Goal: Transaction & Acquisition: Book appointment/travel/reservation

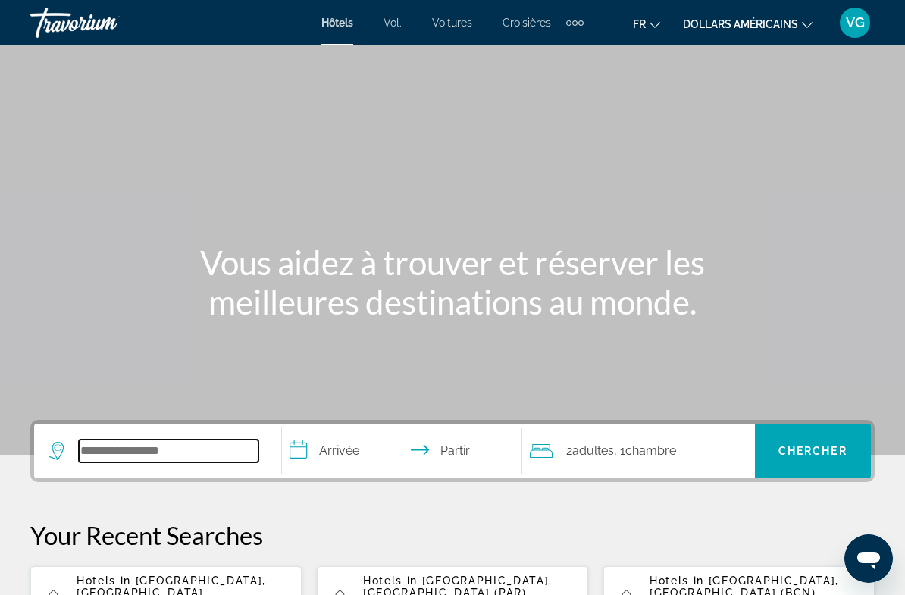
click at [207, 448] on input "Widget de recherche" at bounding box center [169, 450] width 180 height 23
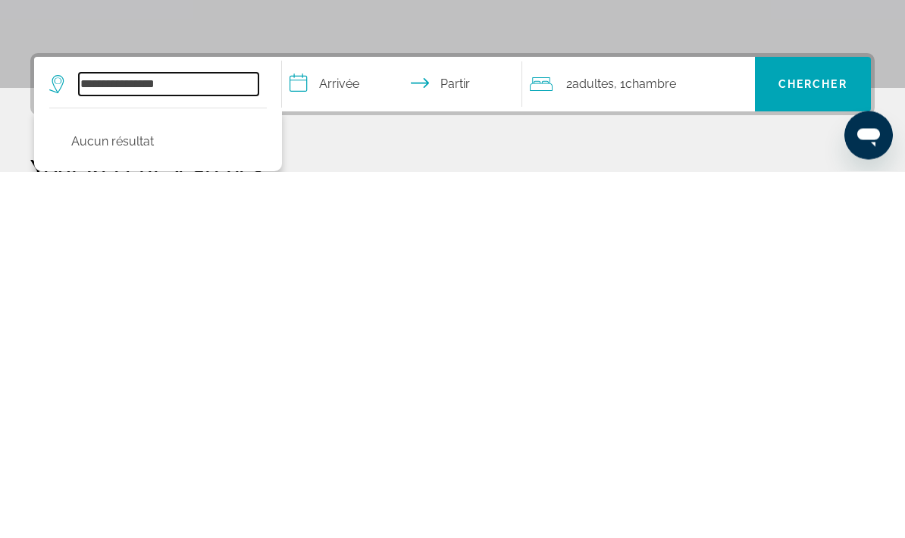
type input "**********"
click at [352, 423] on input "**********" at bounding box center [405, 452] width 246 height 59
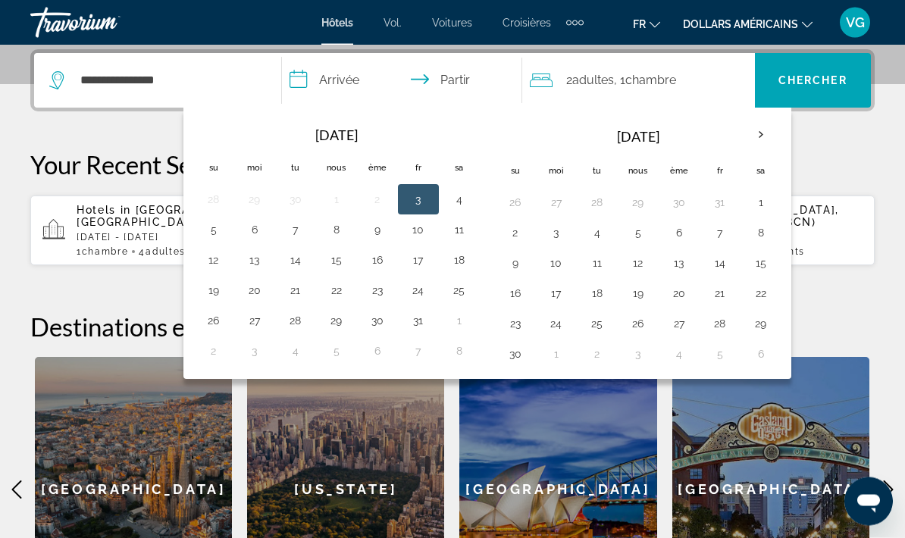
scroll to position [370, 0]
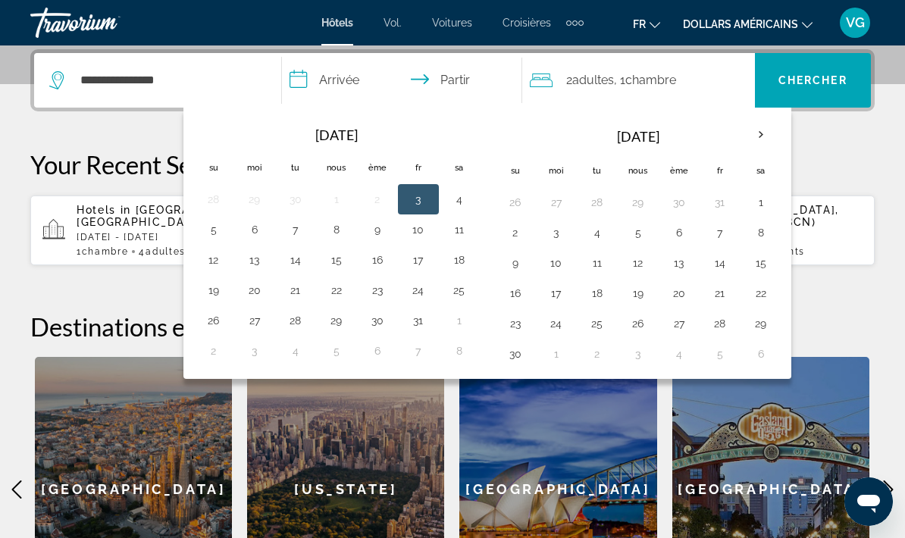
click at [759, 136] on th "Mois prochain" at bounding box center [760, 134] width 41 height 33
click at [756, 136] on th "Mois prochain" at bounding box center [760, 134] width 41 height 33
click at [764, 133] on th "Mois prochain" at bounding box center [760, 134] width 41 height 33
click at [763, 133] on th "Mois prochain" at bounding box center [760, 134] width 41 height 33
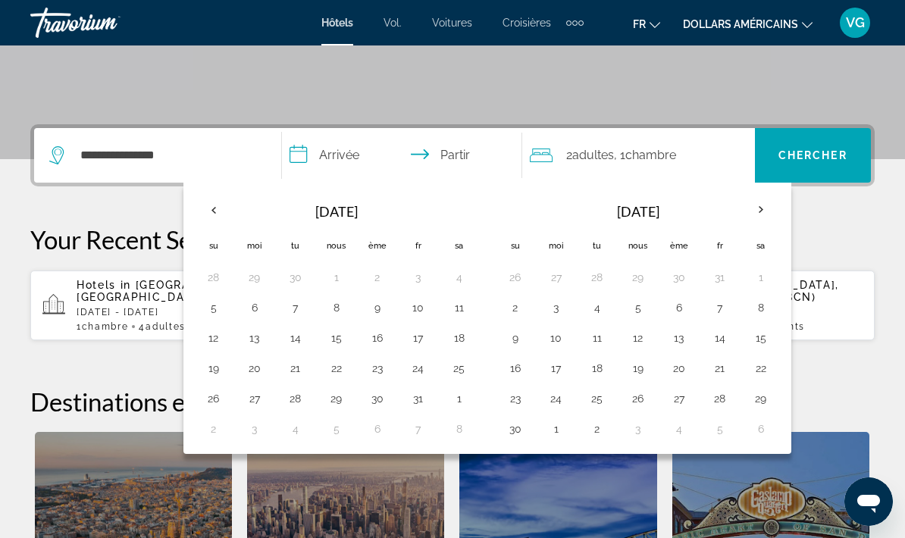
scroll to position [297, 0]
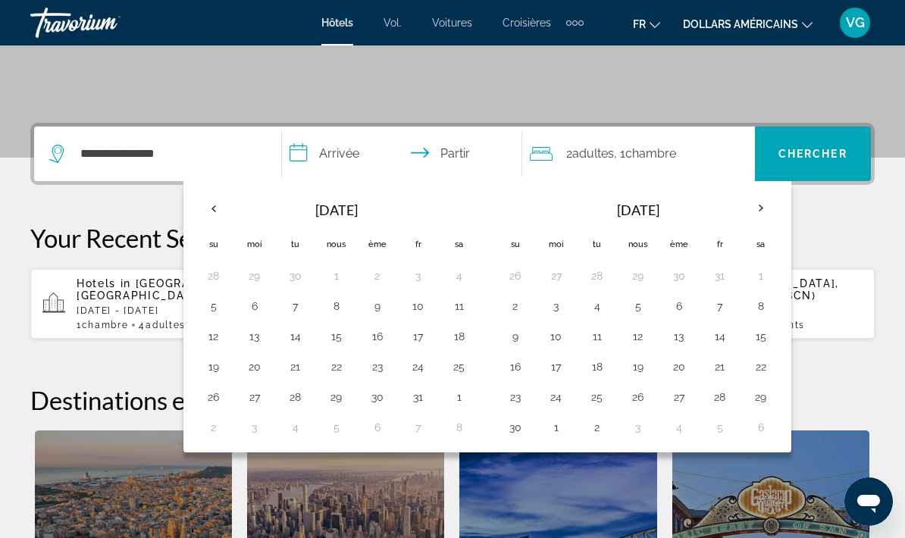
click at [766, 208] on th "Mois prochain" at bounding box center [760, 208] width 41 height 33
click at [753, 207] on th "Mois prochain" at bounding box center [760, 208] width 41 height 33
click at [761, 214] on th "Mois prochain" at bounding box center [760, 208] width 41 height 33
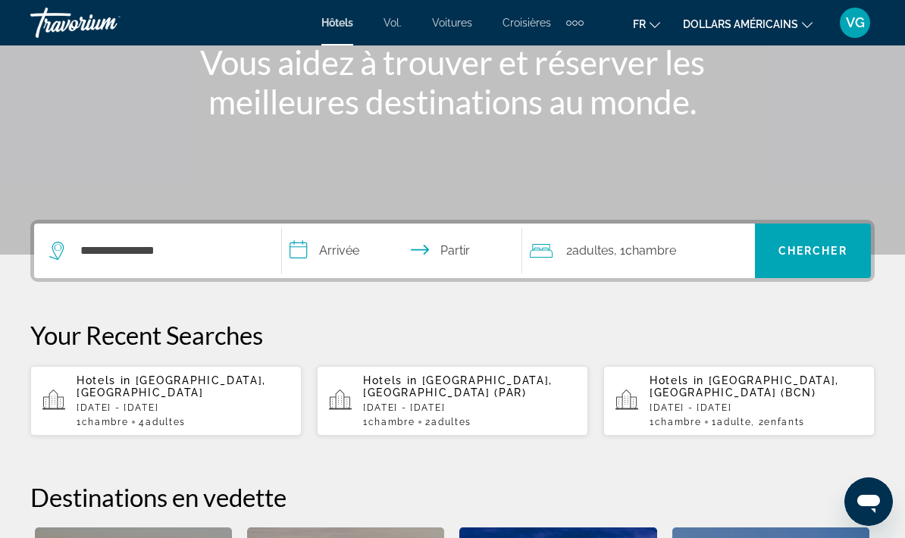
scroll to position [201, 0]
click at [573, 18] on div "Éléments de navigation supplémentaires" at bounding box center [574, 22] width 17 height 23
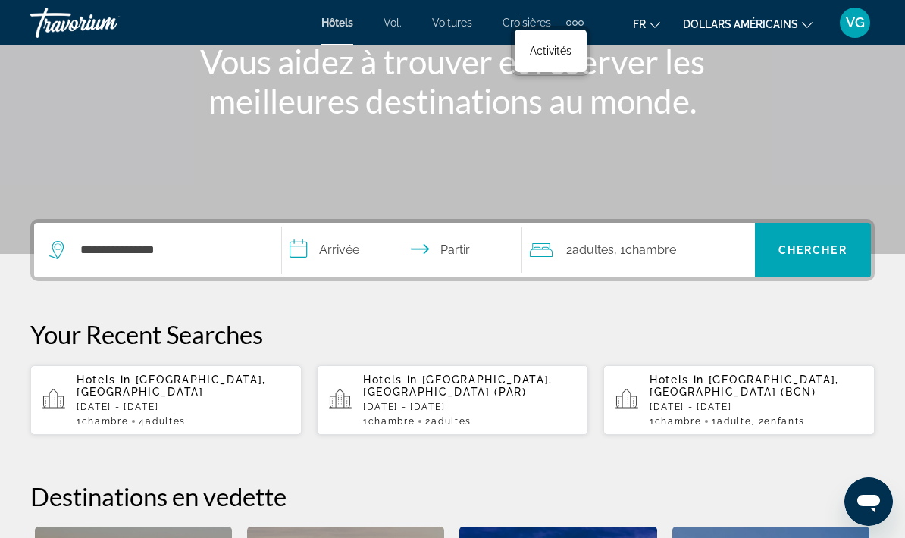
click at [553, 51] on font "Activités" at bounding box center [551, 51] width 42 height 12
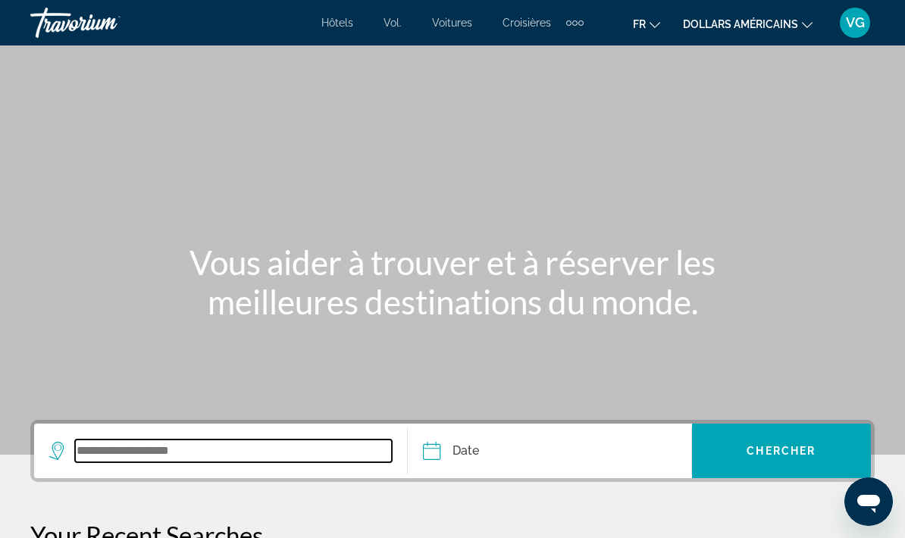
click at [207, 452] on input "Search widget" at bounding box center [233, 450] width 317 height 23
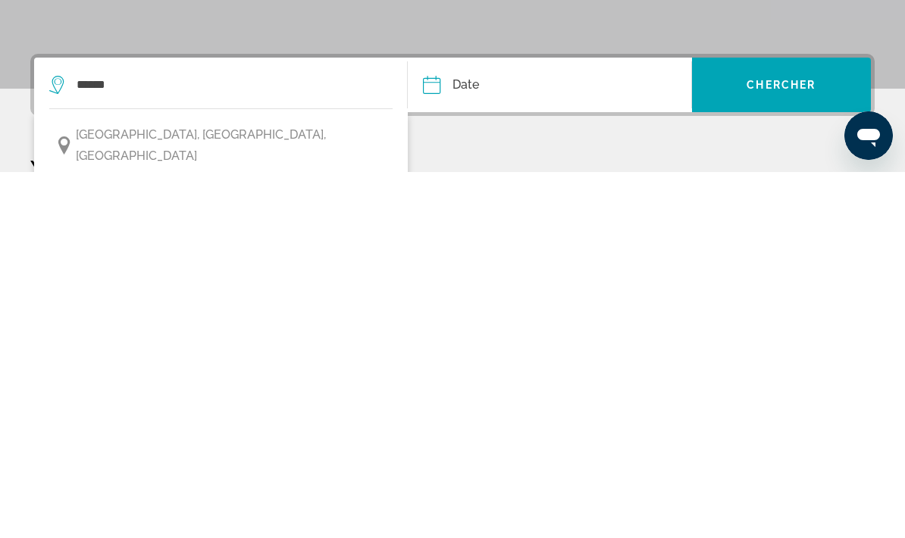
click at [187, 490] on span "[GEOGRAPHIC_DATA], [GEOGRAPHIC_DATA], [GEOGRAPHIC_DATA]" at bounding box center [230, 511] width 309 height 42
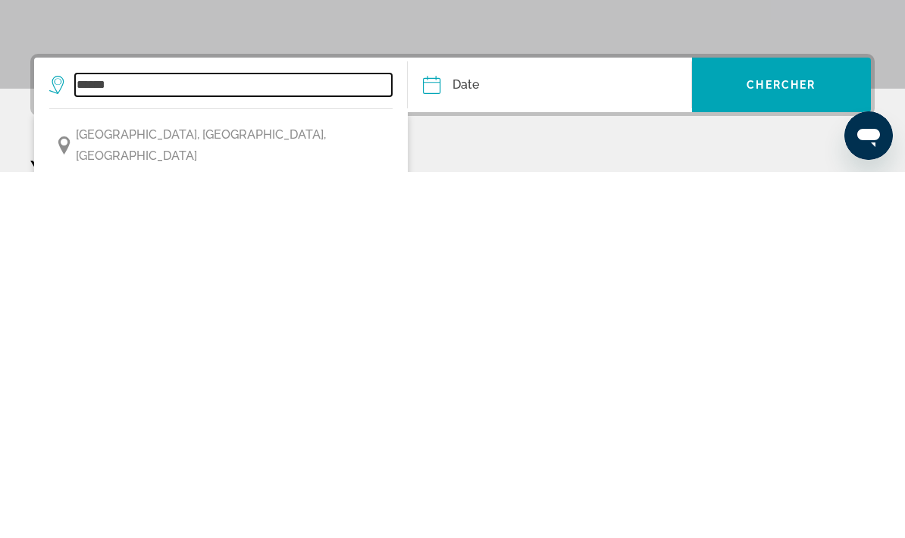
type input "**********"
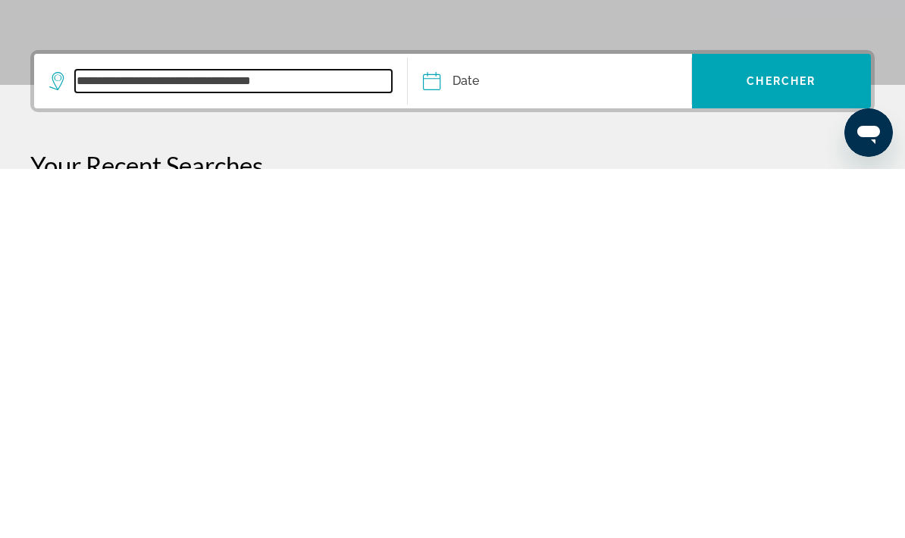
scroll to position [2, 0]
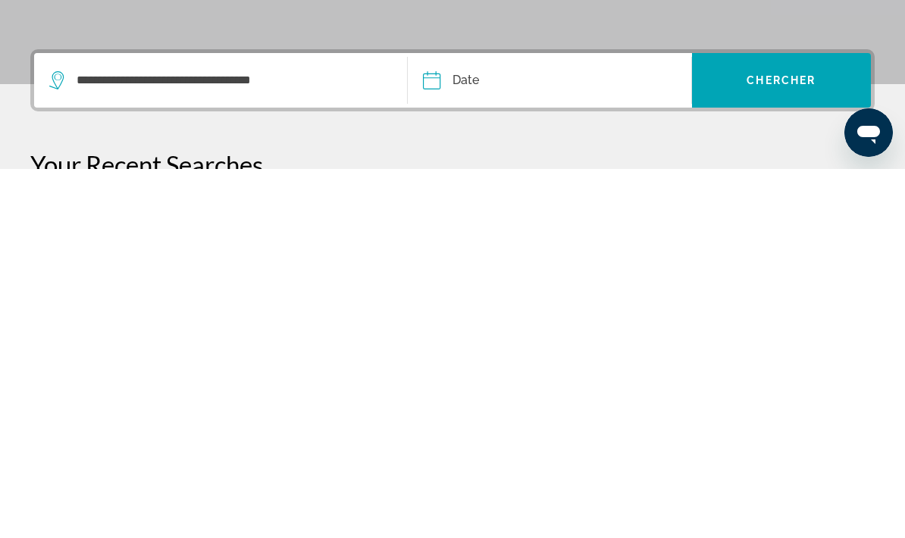
click at [442, 422] on input "Date" at bounding box center [489, 451] width 140 height 59
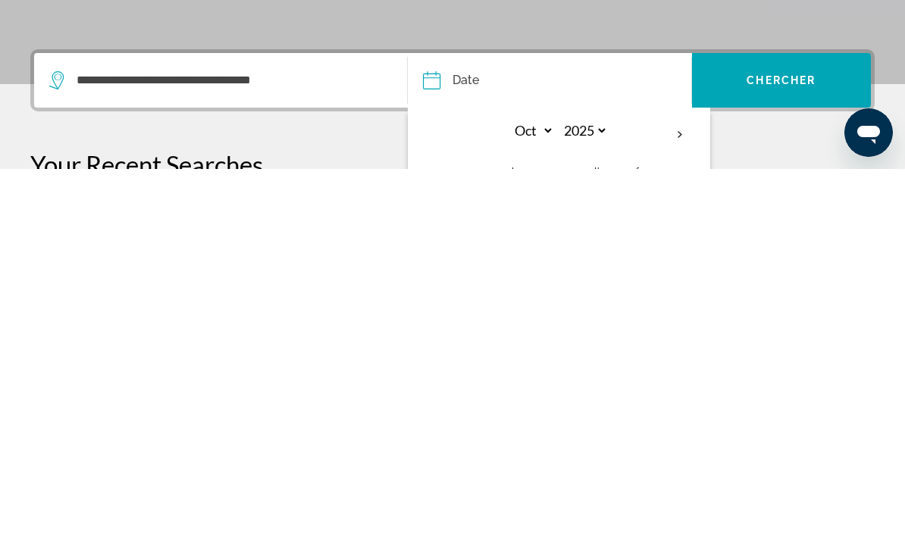
scroll to position [302, 0]
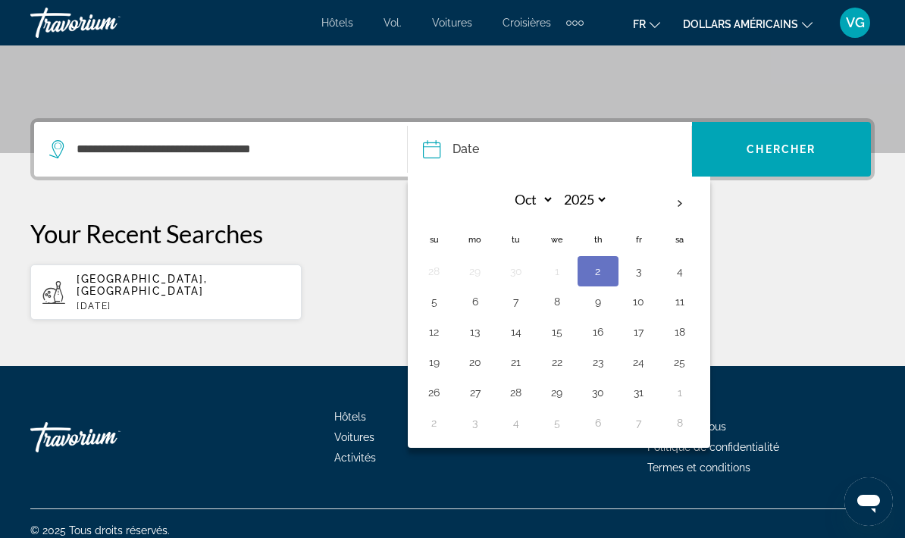
click at [680, 206] on th "Next month" at bounding box center [679, 203] width 41 height 33
click at [682, 202] on th "Next month" at bounding box center [679, 203] width 41 height 33
click at [686, 202] on th "Next month" at bounding box center [679, 203] width 41 height 33
select select "*"
select select "****"
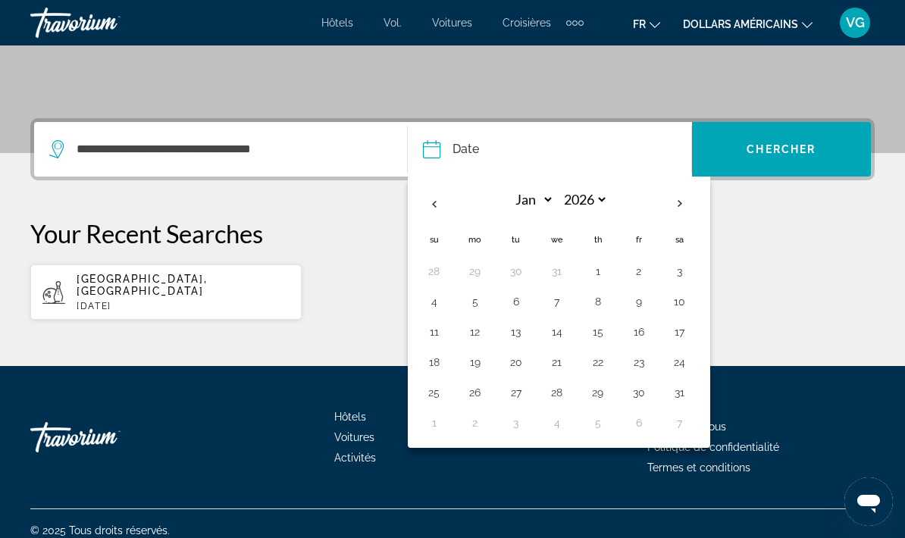
click at [678, 304] on button "10" at bounding box center [679, 301] width 24 height 21
type input "**********"
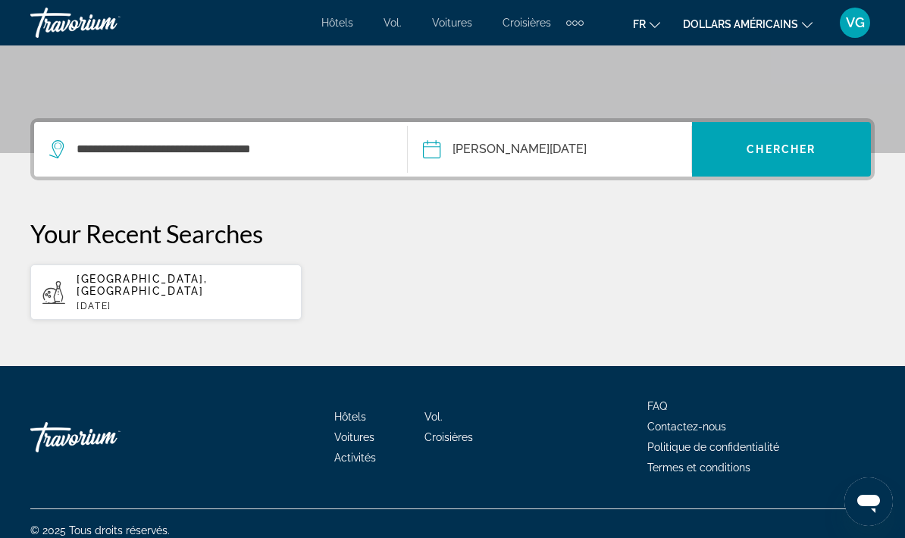
click at [791, 145] on span "Chercher" at bounding box center [780, 149] width 69 height 12
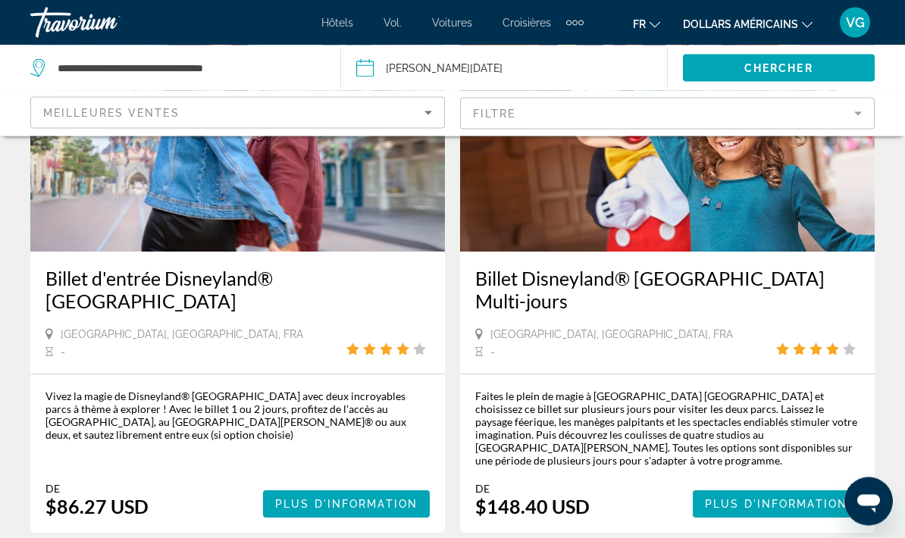
scroll to position [180, 0]
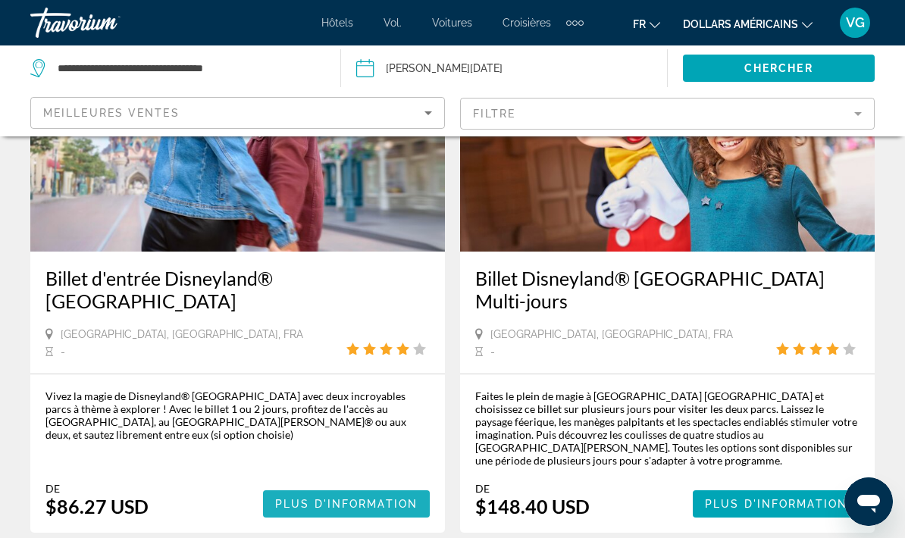
click at [348, 498] on span "Plus d'information" at bounding box center [346, 504] width 142 height 12
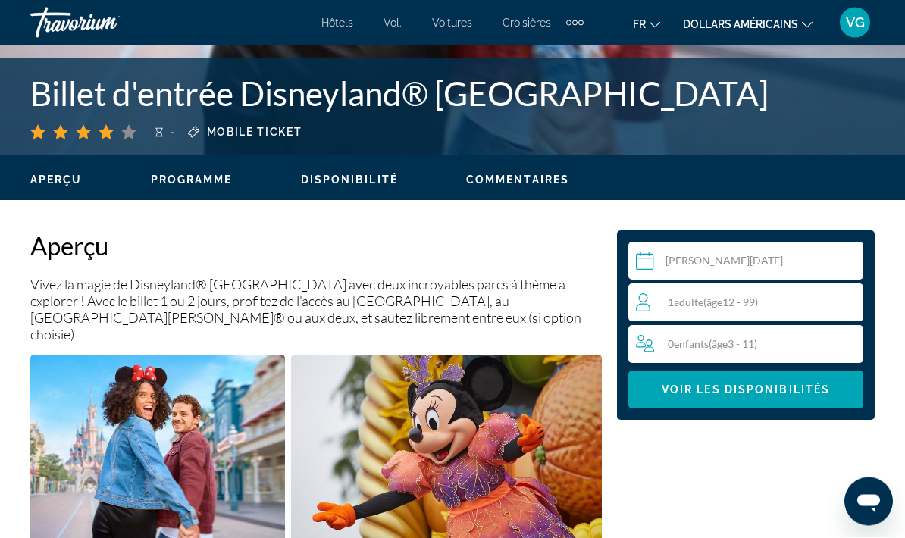
scroll to position [610, 0]
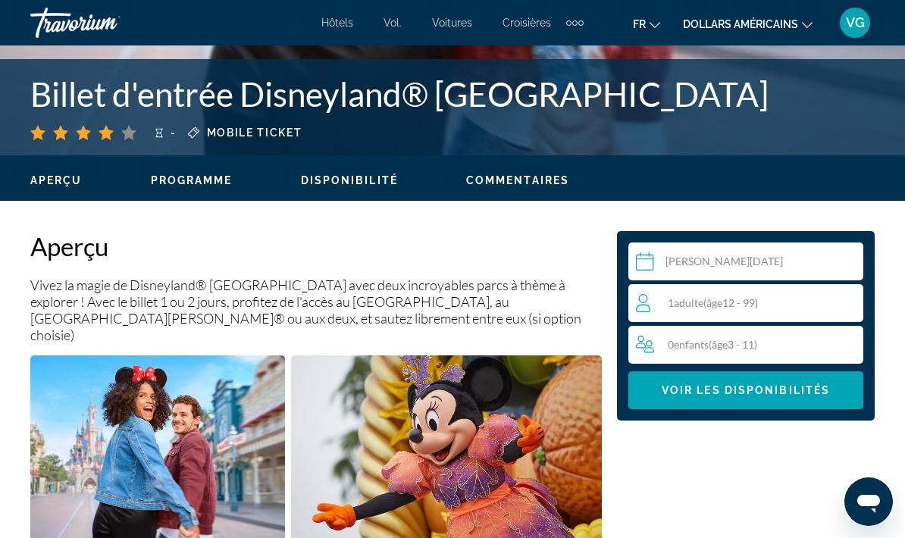
click at [774, 299] on div "1 Adulte Adultes ( âge 12 - 99)" at bounding box center [749, 303] width 227 height 18
click at [853, 297] on icon "Increment adults" at bounding box center [848, 302] width 14 height 18
click at [849, 345] on icon "Increment children" at bounding box center [849, 344] width 14 height 18
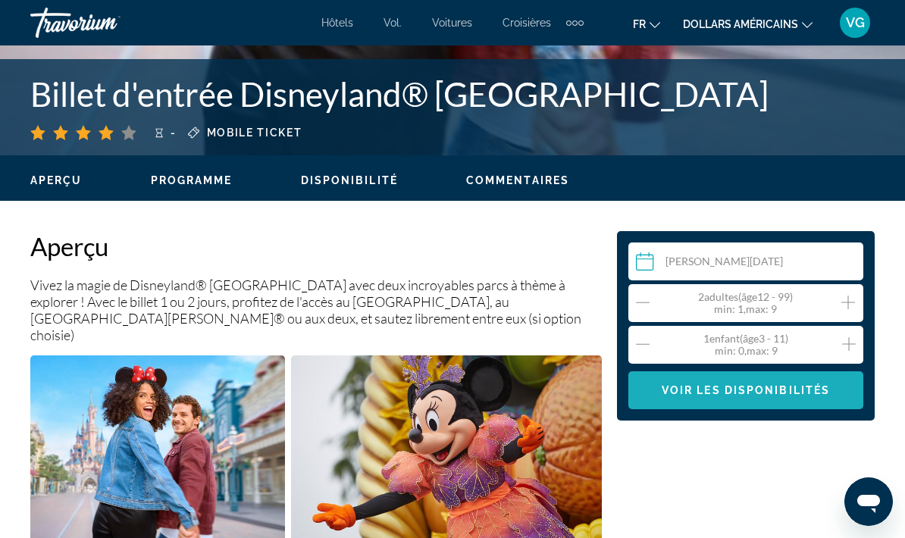
click at [767, 392] on span "Voir les disponibilités" at bounding box center [745, 390] width 168 height 12
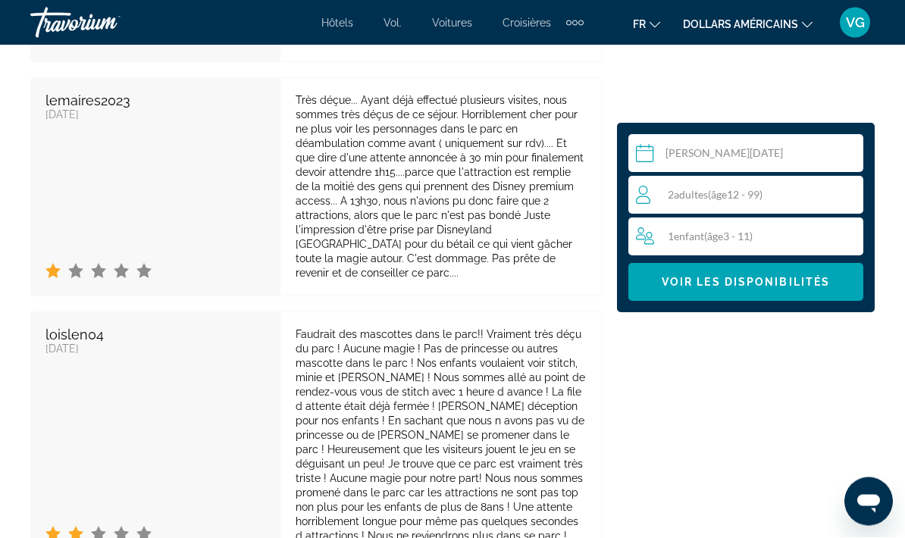
scroll to position [4615, 0]
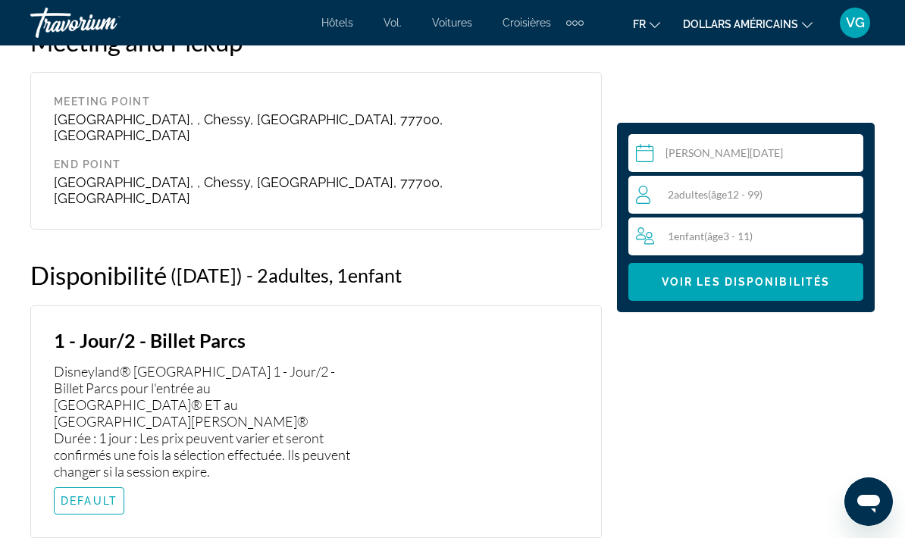
scroll to position [3167, 0]
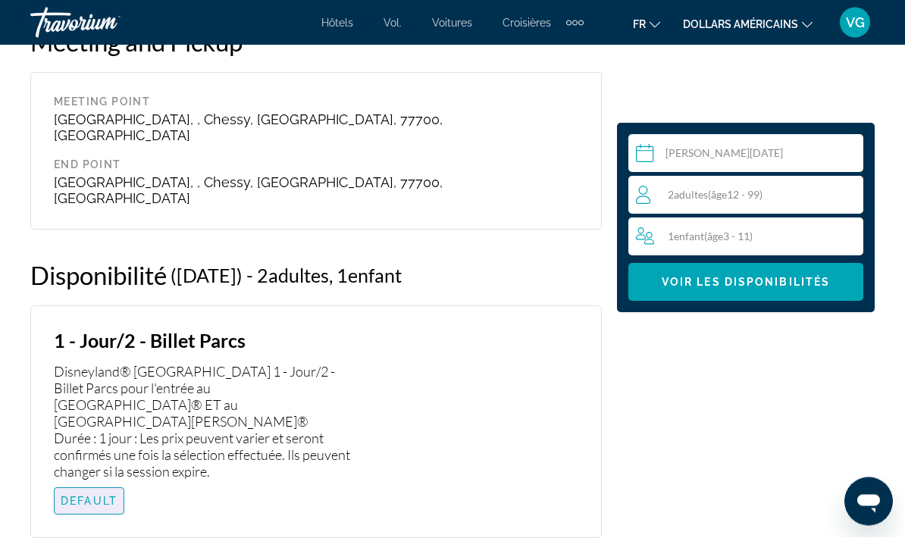
click at [91, 483] on span "Contenu principal" at bounding box center [89, 501] width 69 height 36
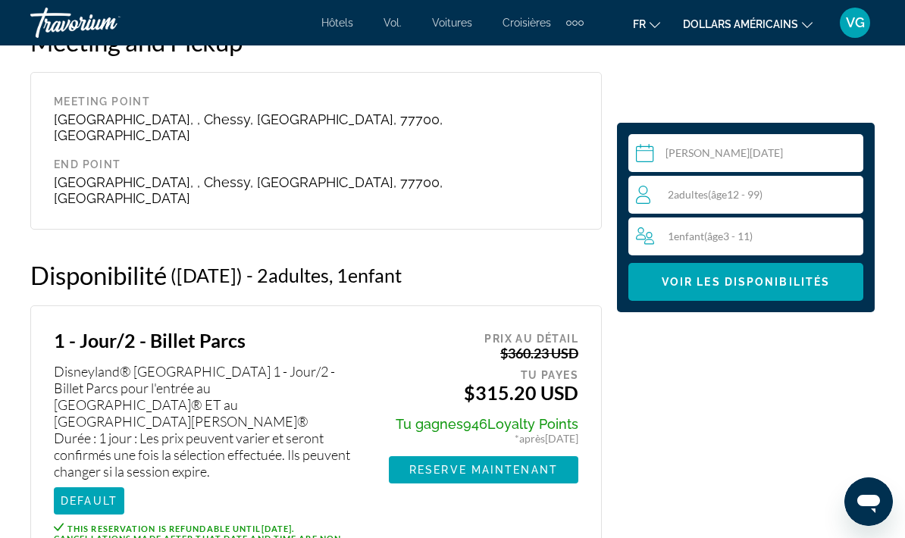
click at [719, 280] on span "Voir les disponibilités" at bounding box center [745, 282] width 168 height 12
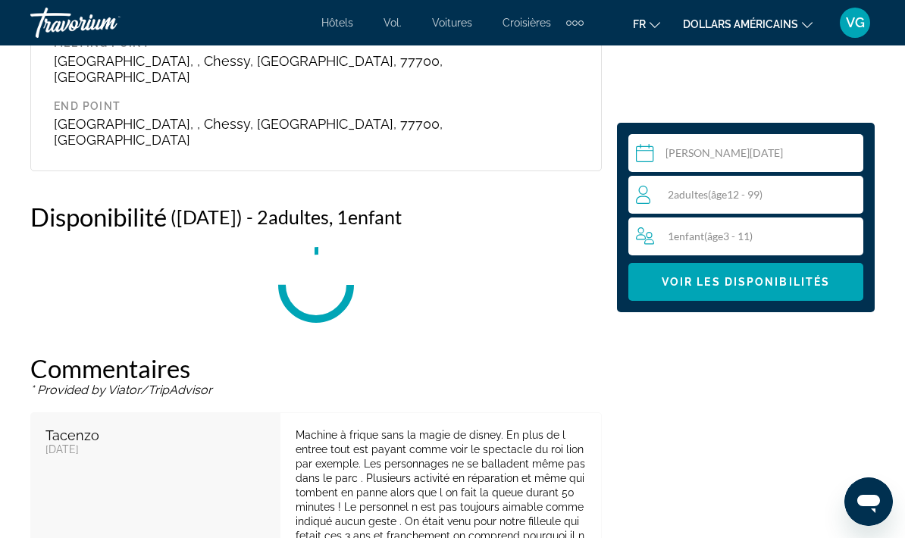
scroll to position [3239, 0]
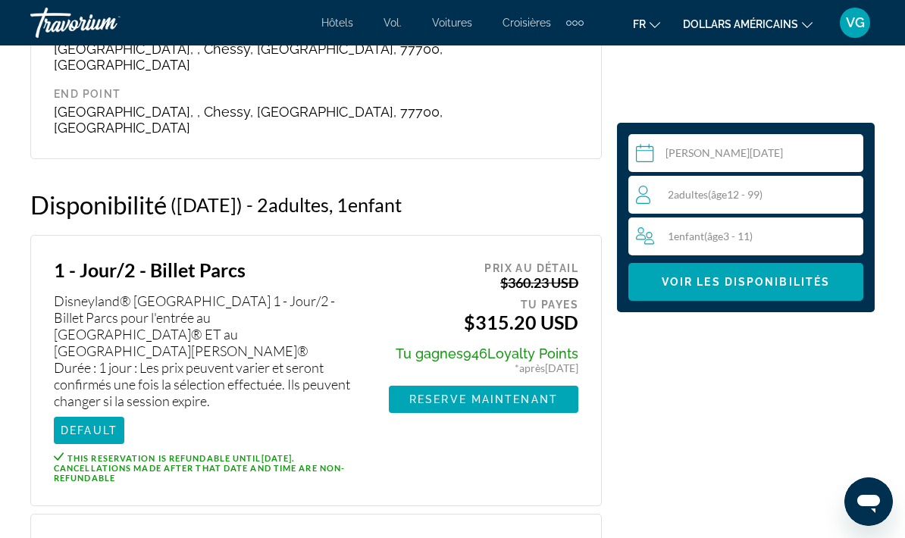
click at [223, 292] on div "Disneyland® [GEOGRAPHIC_DATA] 1 - Jour/2 - Billet Parcs pour l'entrée au [GEOGR…" at bounding box center [206, 350] width 305 height 117
click at [263, 292] on div "Disneyland® [GEOGRAPHIC_DATA] 1 - Jour/2 - Billet Parcs pour l'entrée au [GEOGR…" at bounding box center [206, 350] width 305 height 117
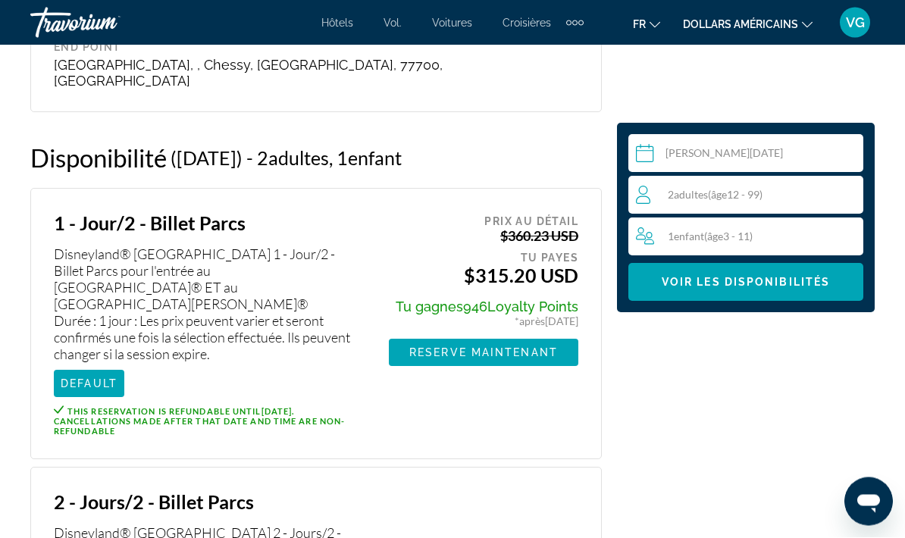
scroll to position [3287, 0]
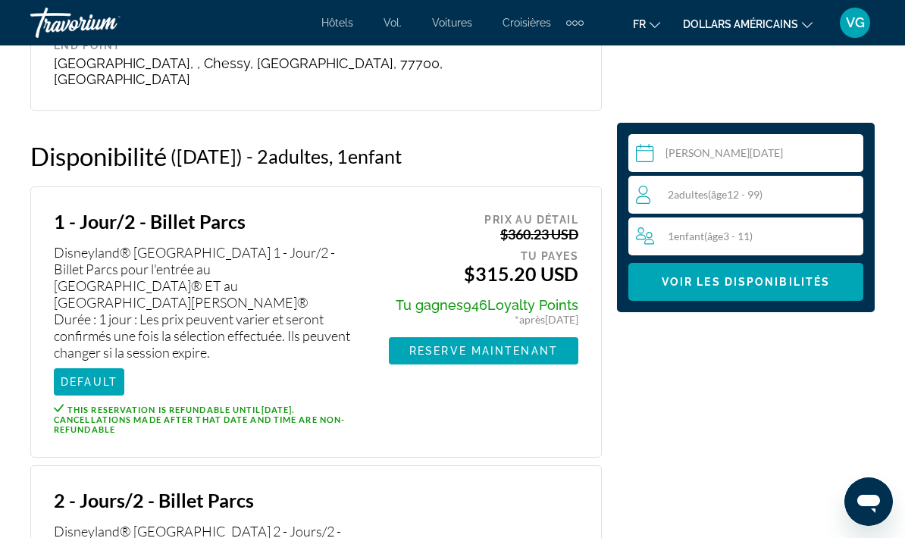
click at [105, 376] on span "DEFAULT" at bounding box center [89, 382] width 57 height 12
